Goal: Book appointment/travel/reservation

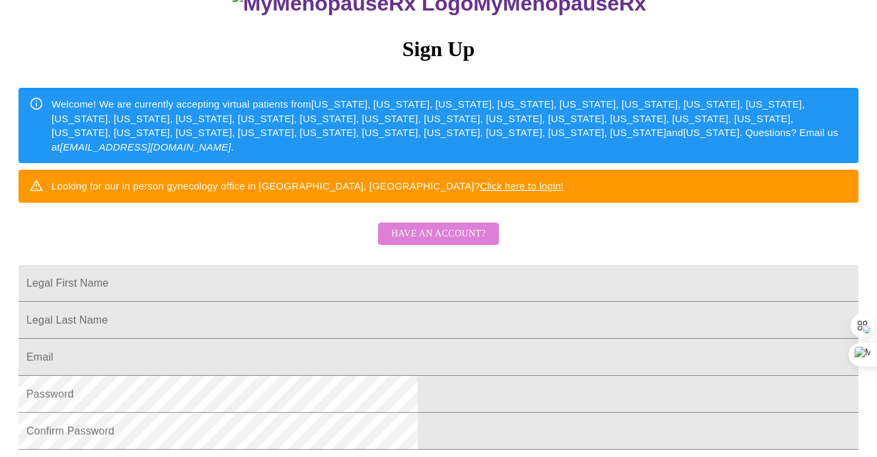
click at [461, 243] on span "Have an account?" at bounding box center [438, 234] width 95 height 17
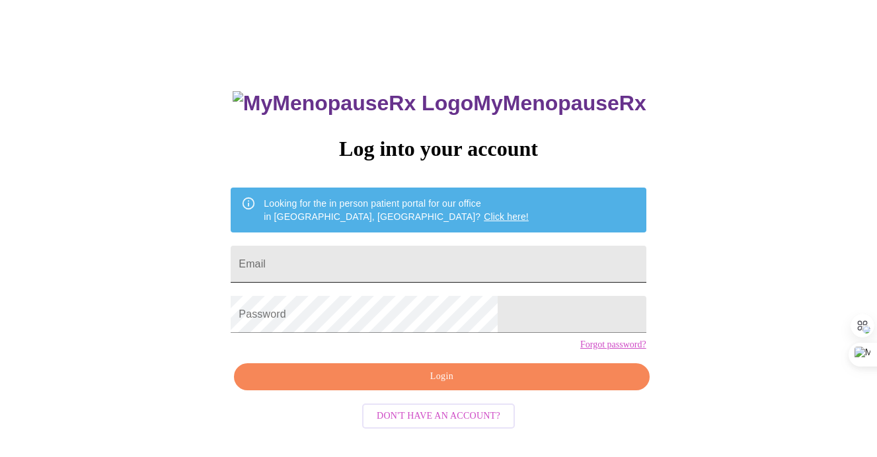
click at [452, 252] on input "Email" at bounding box center [438, 264] width 415 height 37
type input "[EMAIL_ADDRESS][DOMAIN_NAME]"
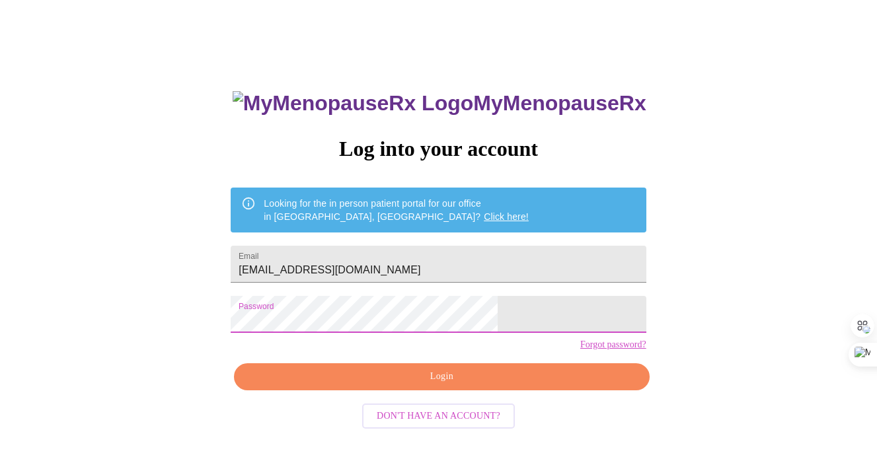
click at [446, 385] on span "Login" at bounding box center [441, 377] width 385 height 17
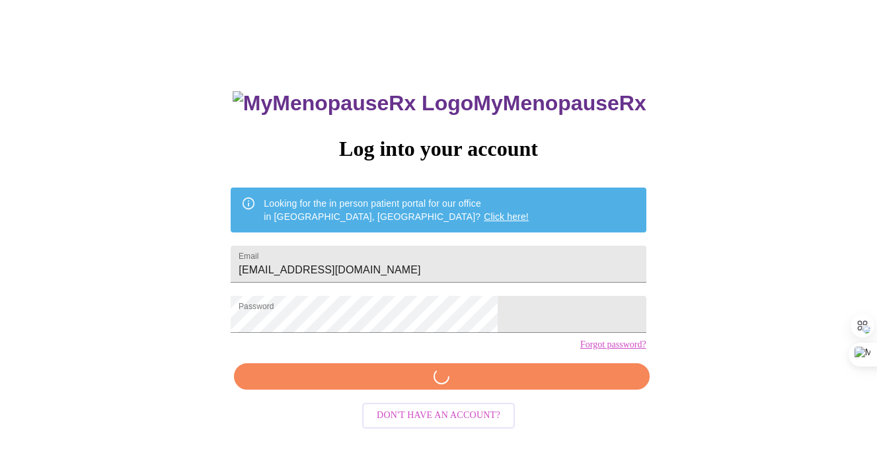
scroll to position [26, 0]
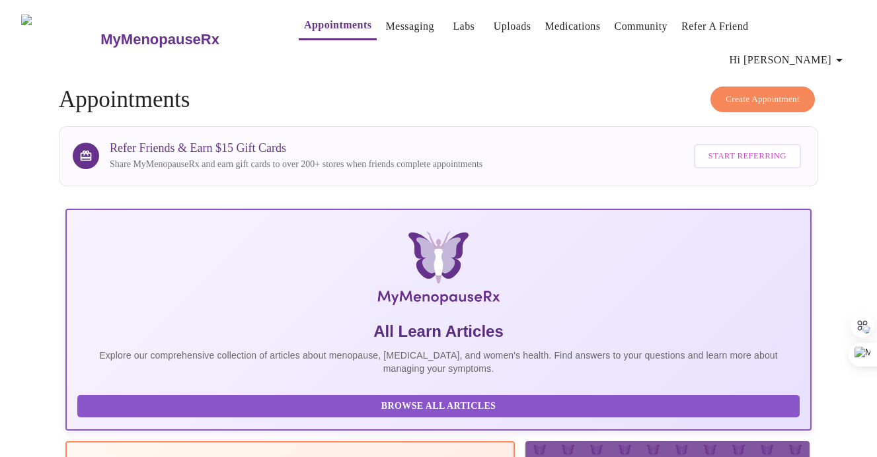
click at [304, 30] on link "Appointments" at bounding box center [337, 25] width 67 height 19
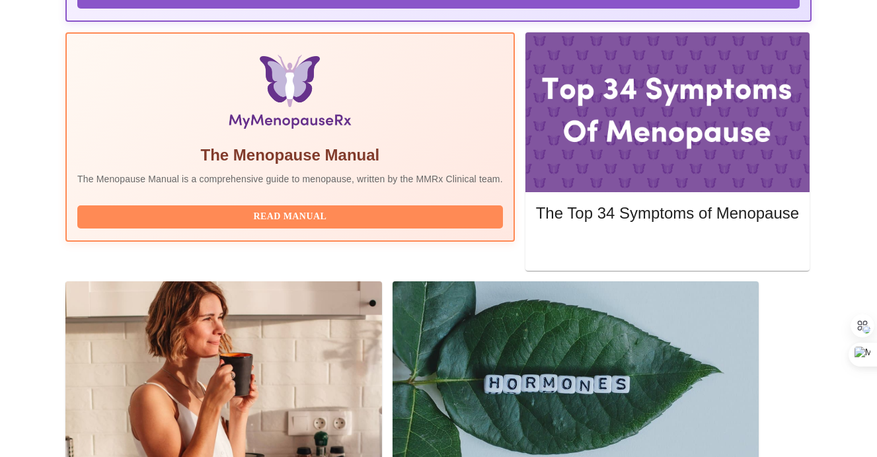
scroll to position [416, 0]
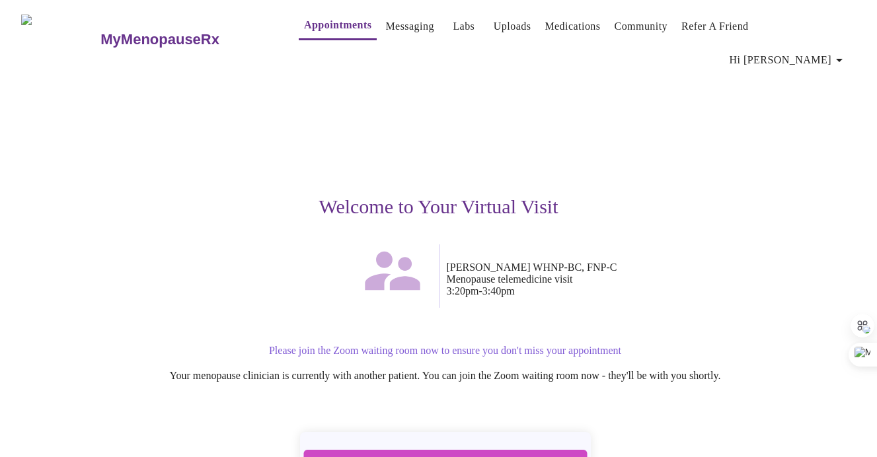
scroll to position [54, 0]
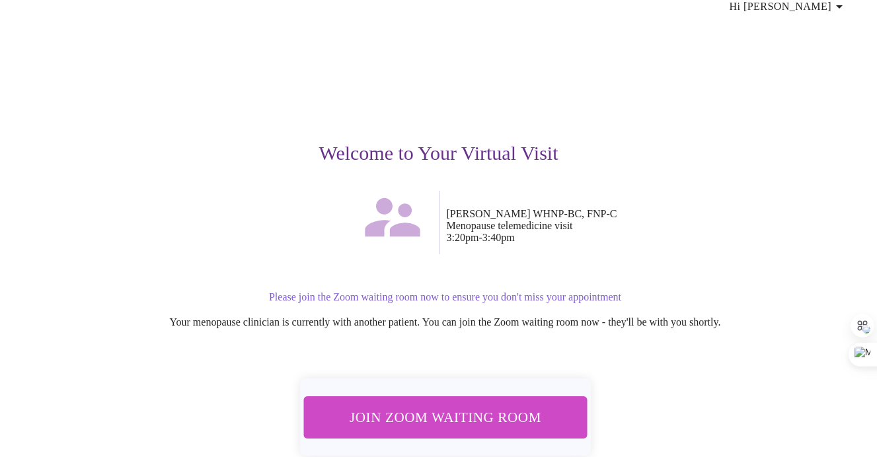
click at [476, 405] on span "Join Zoom Waiting Room" at bounding box center [445, 417] width 249 height 24
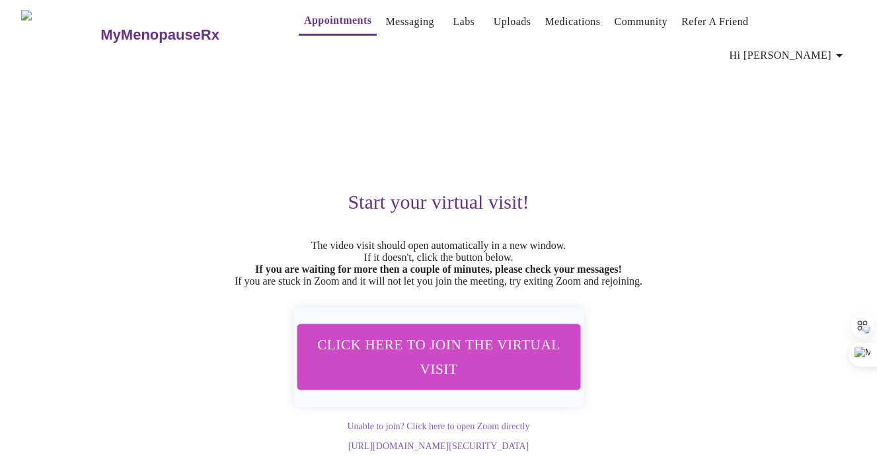
scroll to position [14, 0]
